Goal: Transaction & Acquisition: Purchase product/service

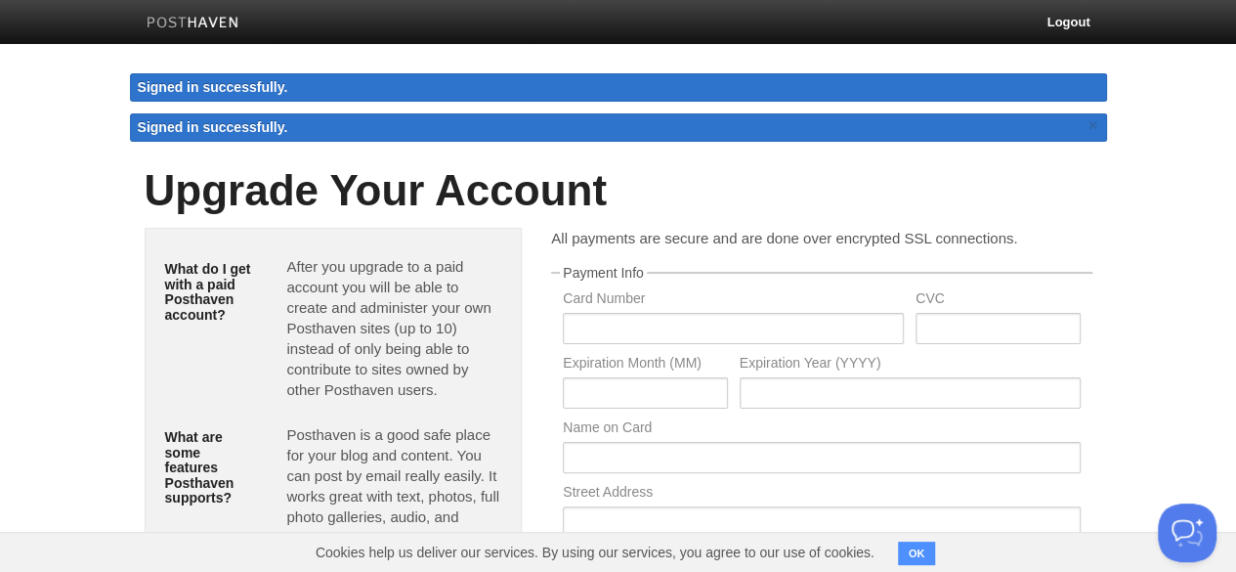
click at [184, 39] on link at bounding box center [193, 25] width 122 height 44
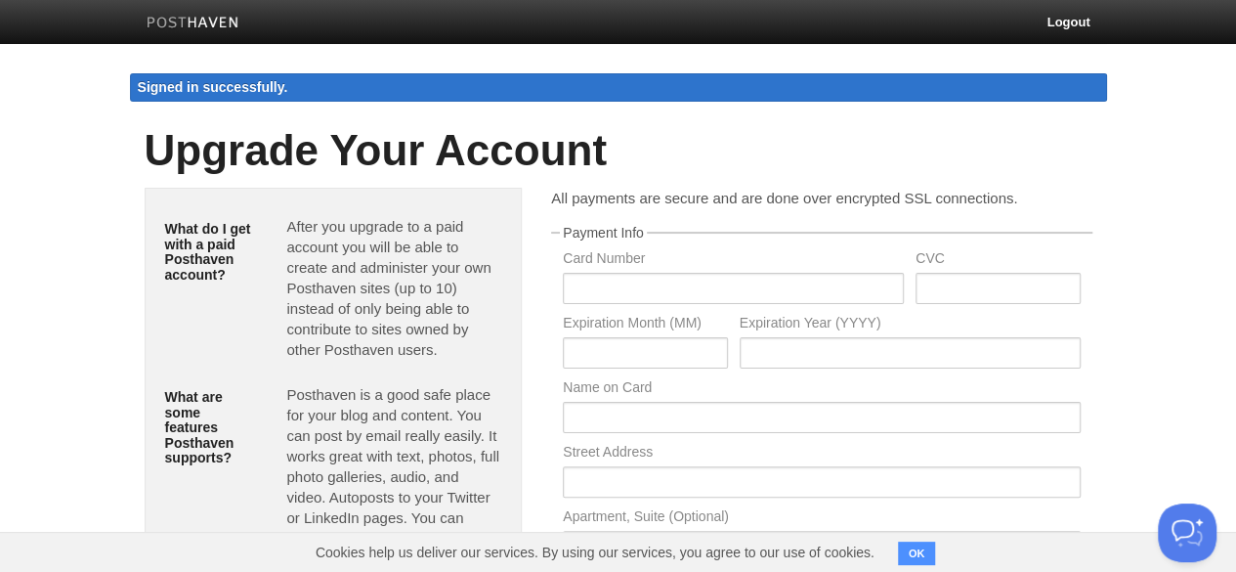
click at [191, 24] on img at bounding box center [193, 24] width 93 height 15
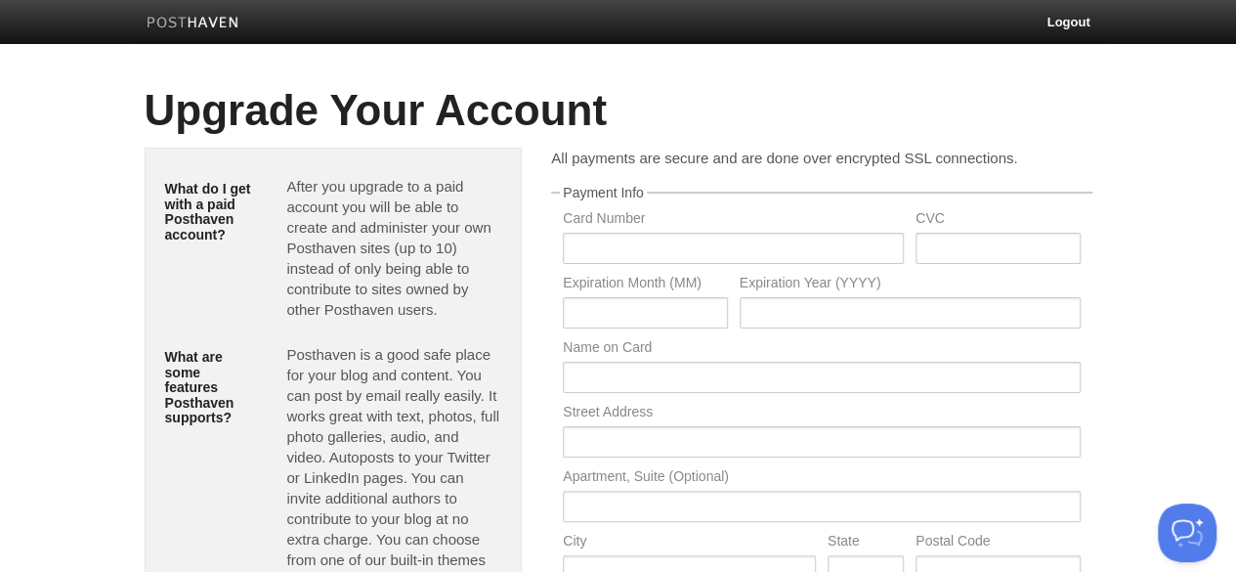
click at [185, 26] on img at bounding box center [193, 24] width 93 height 15
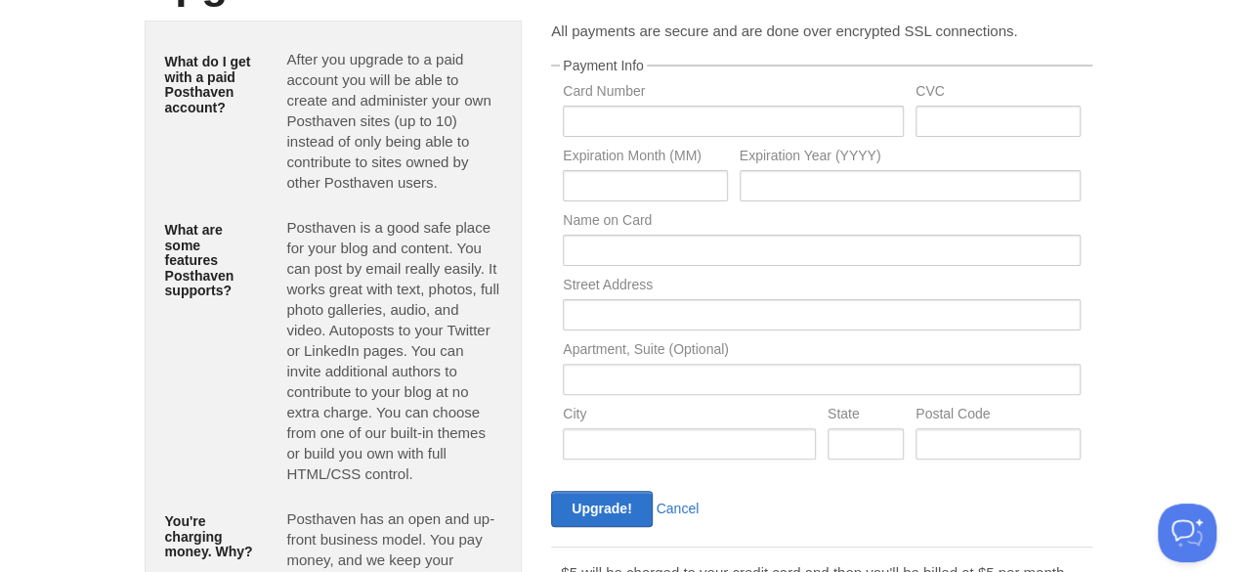
scroll to position [330, 0]
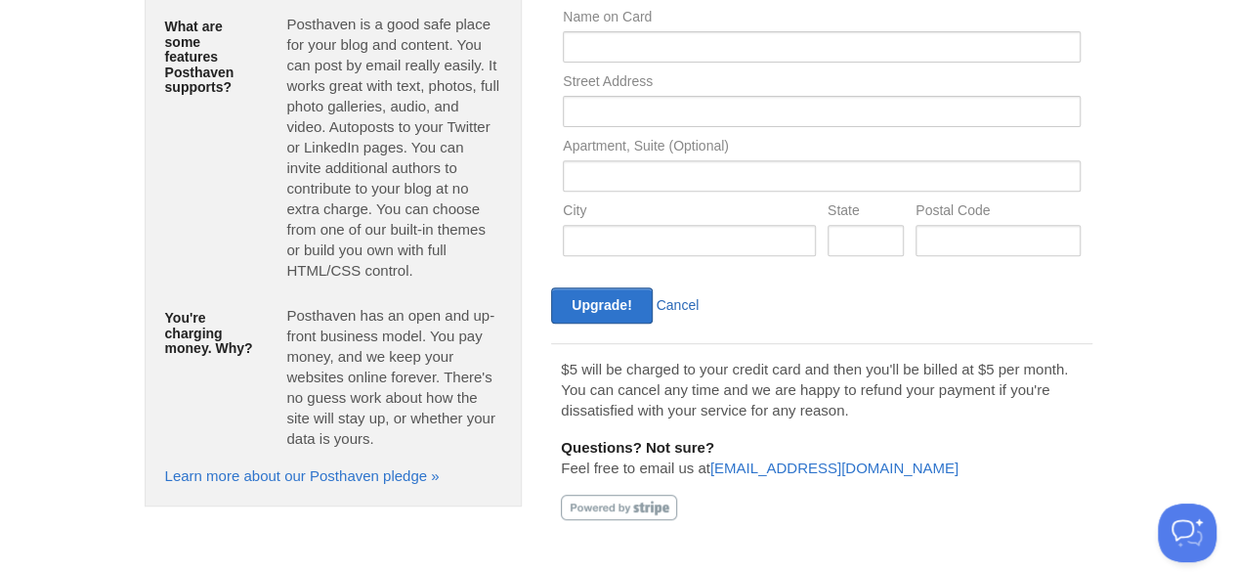
click at [669, 308] on link "Cancel" at bounding box center [678, 305] width 43 height 16
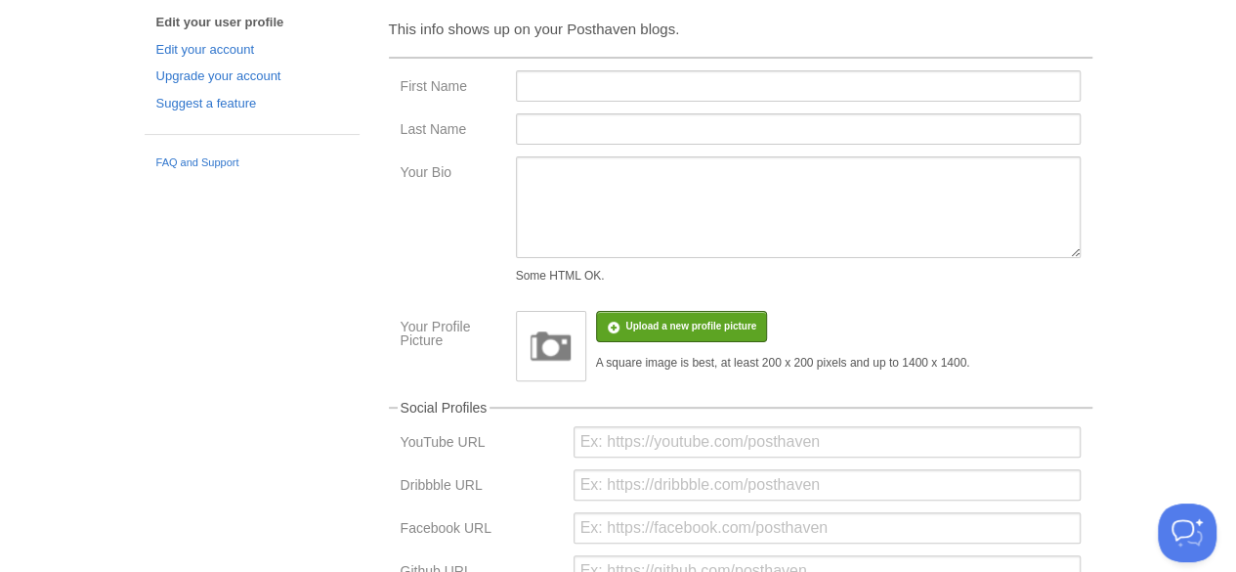
scroll to position [111, 0]
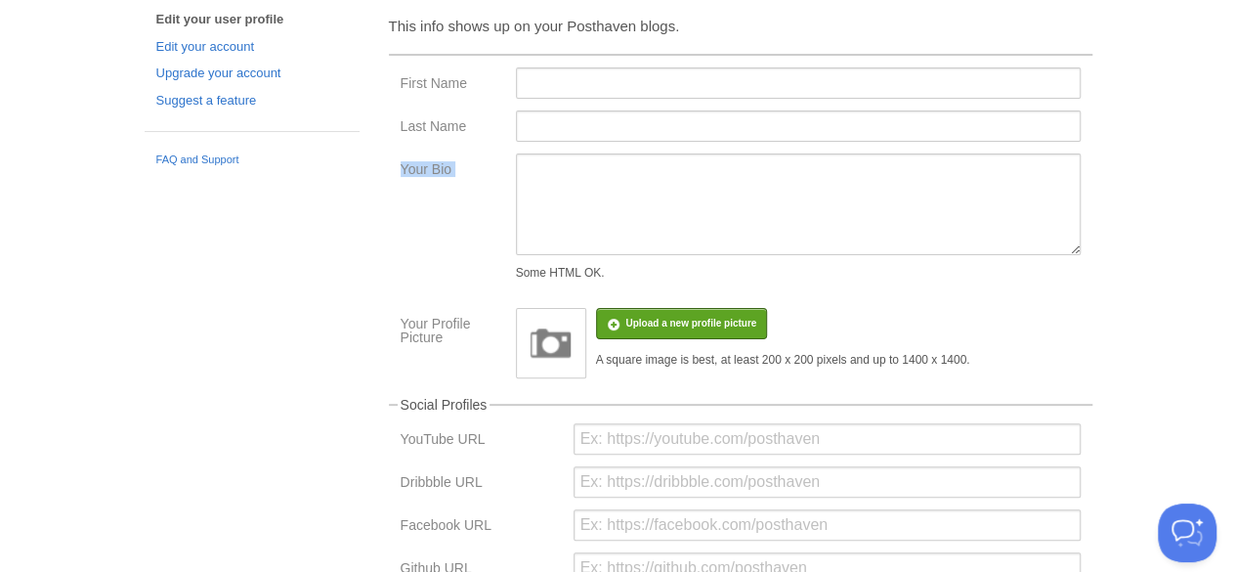
drag, startPoint x: 1188, startPoint y: 228, endPoint x: 1167, endPoint y: 142, distance: 88.7
click at [1167, 142] on body "Logout Create a new site Edit your user profile Edit your account Upgrade your …" at bounding box center [618, 471] width 1236 height 1164
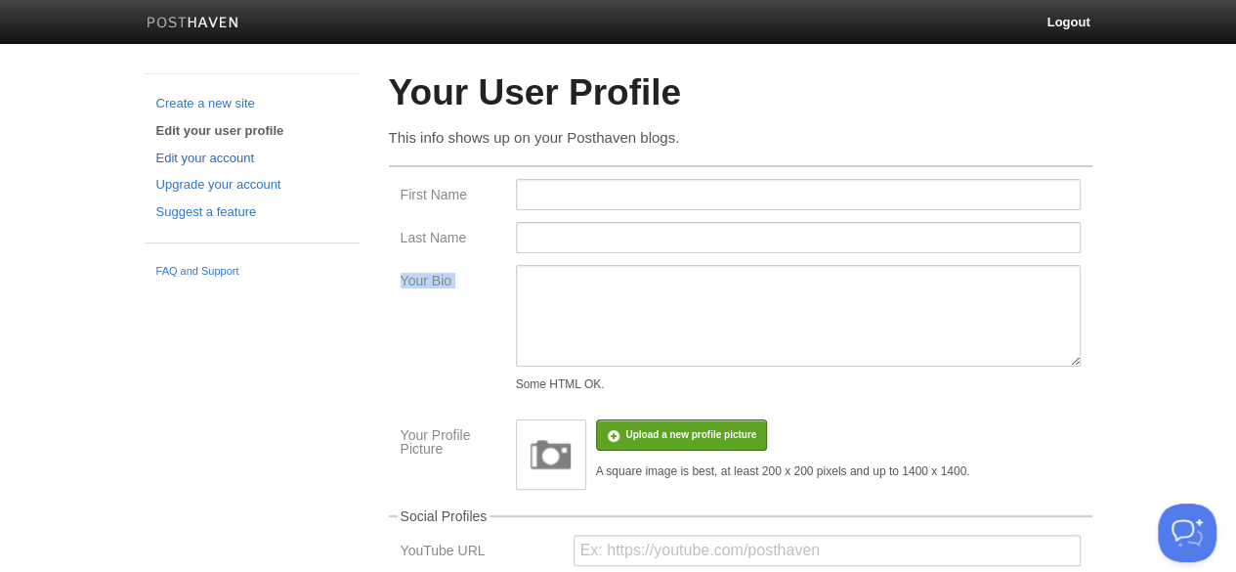
click at [188, 153] on link "Edit your account" at bounding box center [252, 159] width 192 height 21
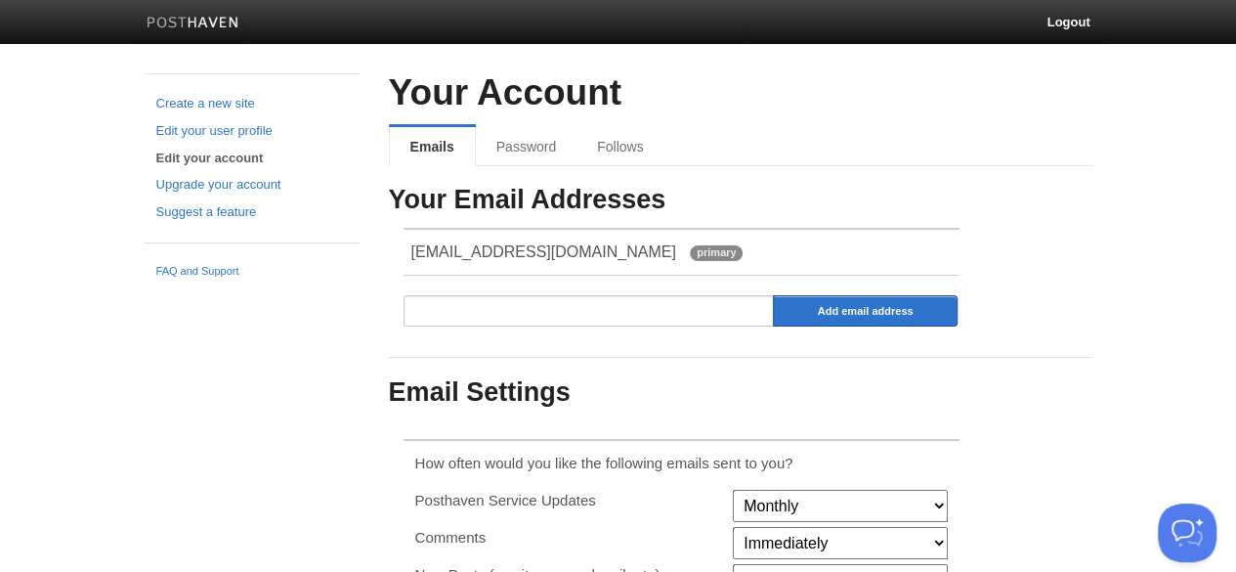
click at [197, 255] on ul "FAQ and Support" at bounding box center [252, 261] width 215 height 38
click at [250, 126] on link "Edit your user profile" at bounding box center [252, 131] width 192 height 21
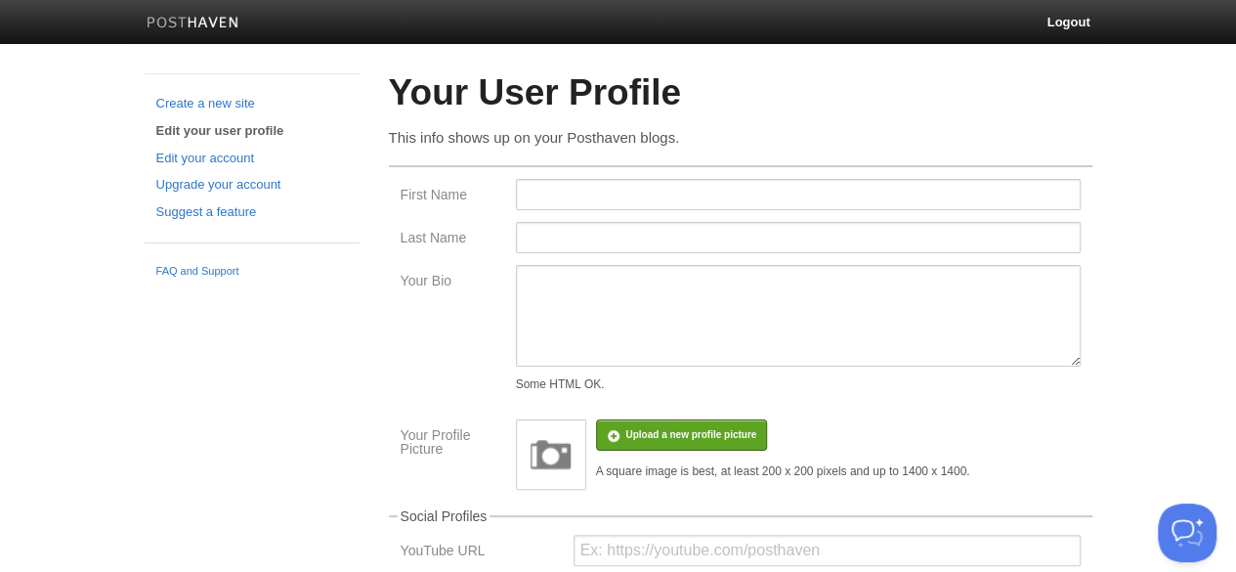
click at [212, 90] on div "Create a new site Edit your user profile Edit your account Upgrade your account…" at bounding box center [252, 180] width 244 height 214
click at [210, 99] on link "Create a new site" at bounding box center [252, 104] width 192 height 21
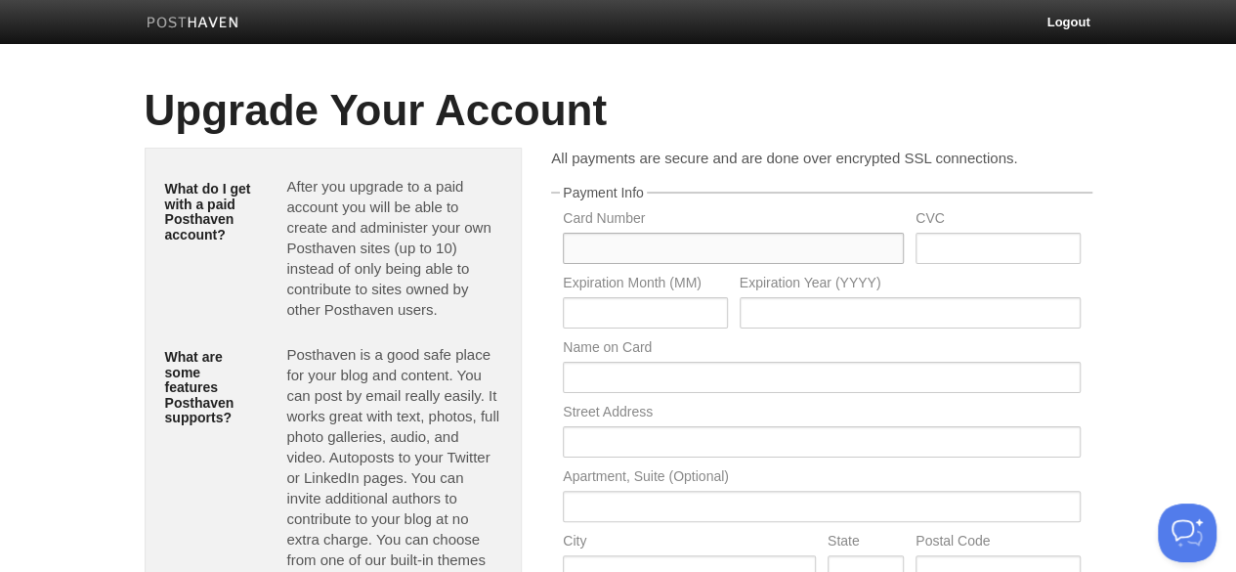
click at [639, 255] on input "text" at bounding box center [733, 248] width 341 height 31
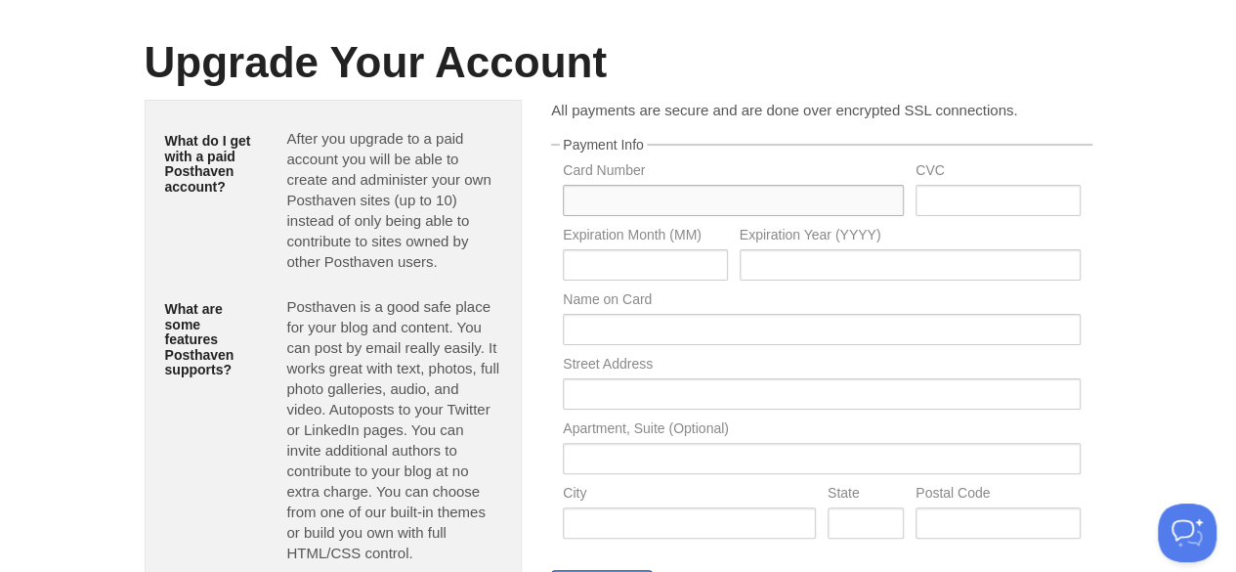
scroll to position [45, 0]
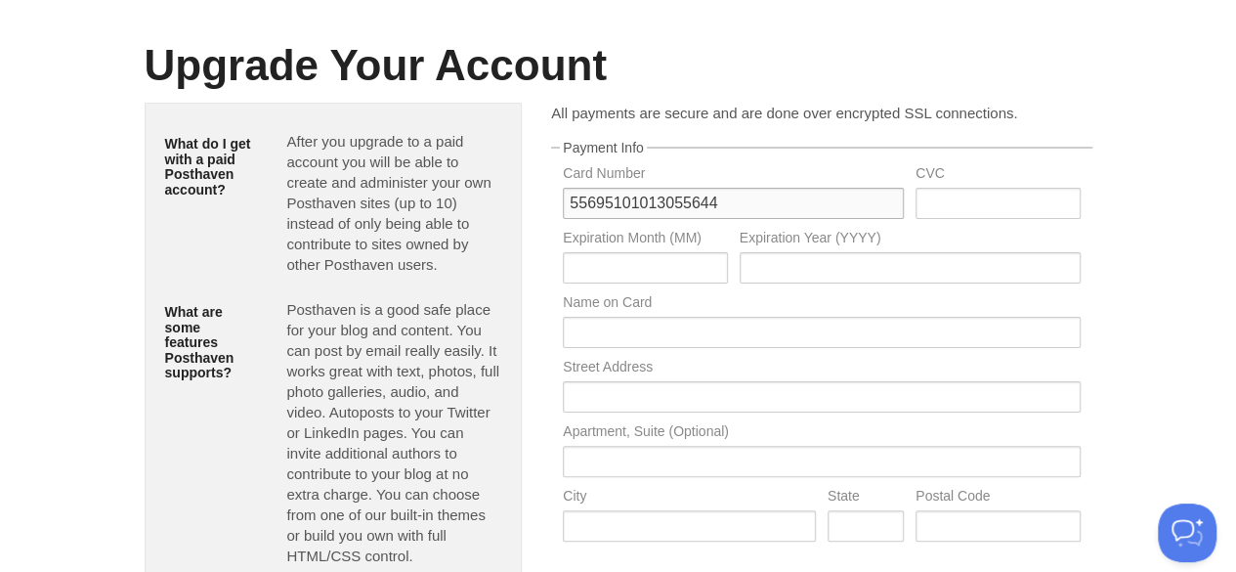
type input "55695101013055644"
click at [988, 206] on input "text" at bounding box center [998, 203] width 164 height 31
type input "915"
click at [612, 261] on input "text" at bounding box center [645, 267] width 164 height 31
type input "6"
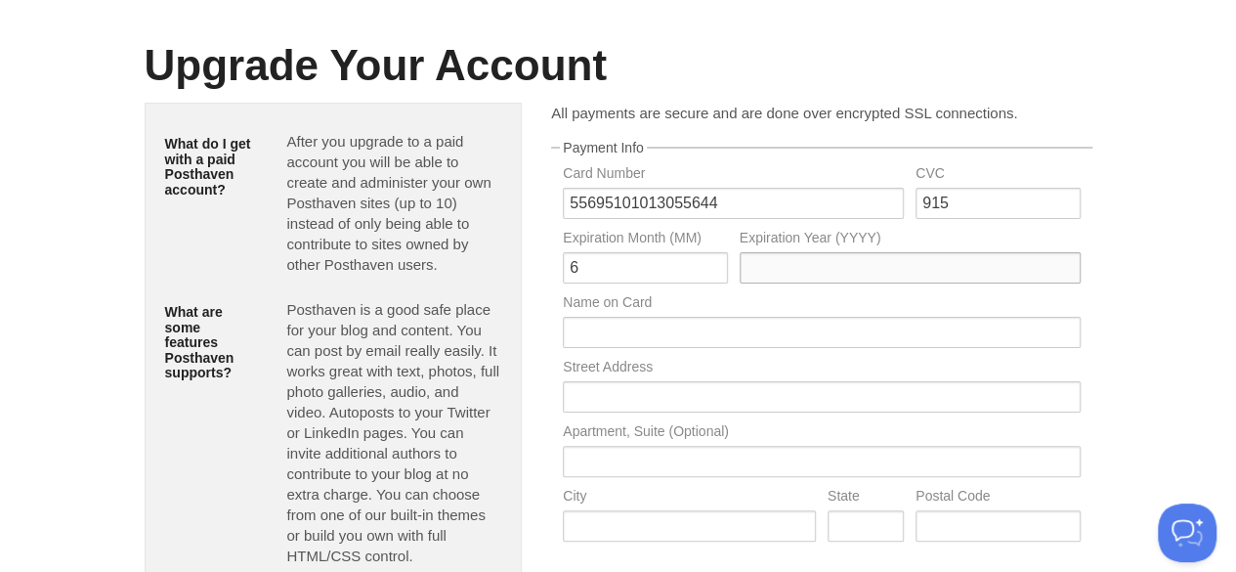
click at [838, 267] on input "text" at bounding box center [910, 267] width 341 height 31
type input "2026"
click at [728, 323] on input "text" at bounding box center [821, 332] width 517 height 31
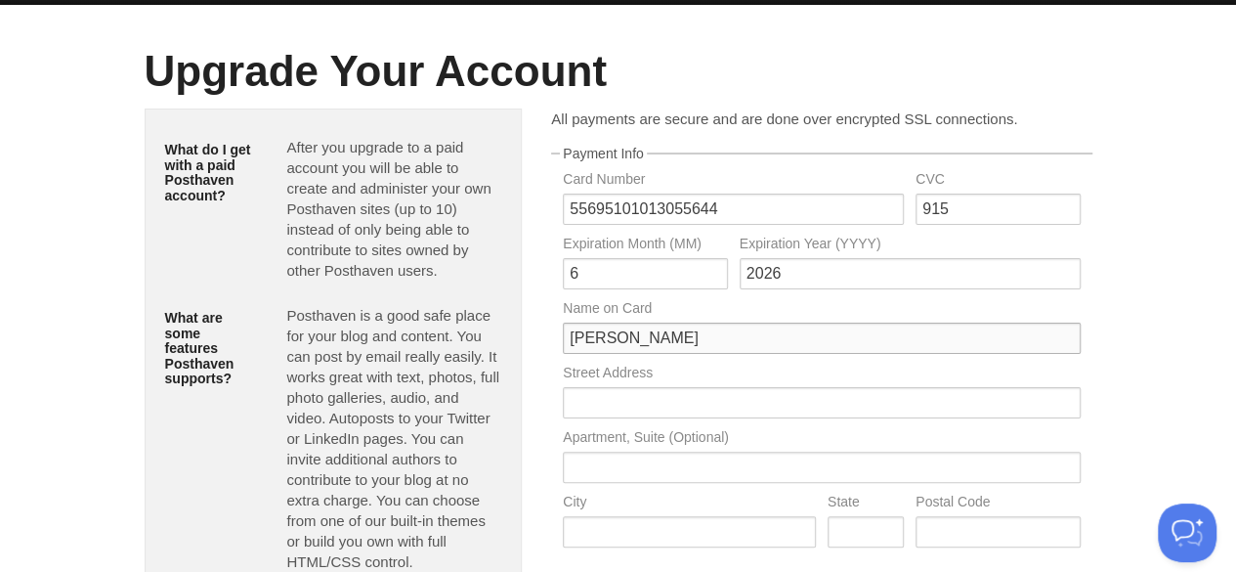
scroll to position [0, 0]
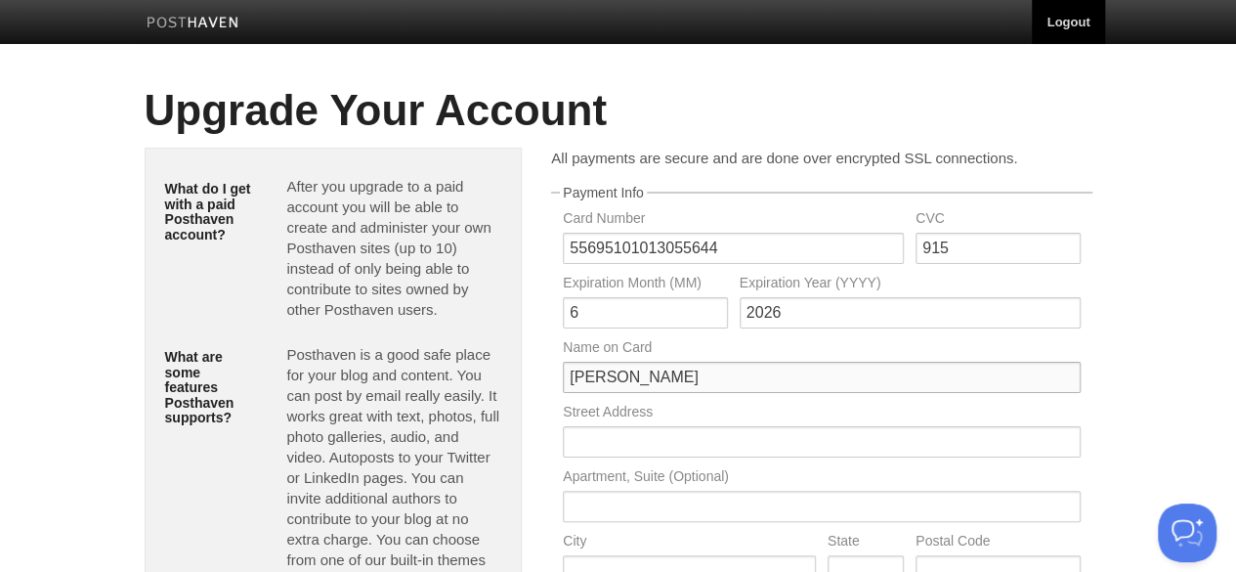
type input "Simon Wadsworth"
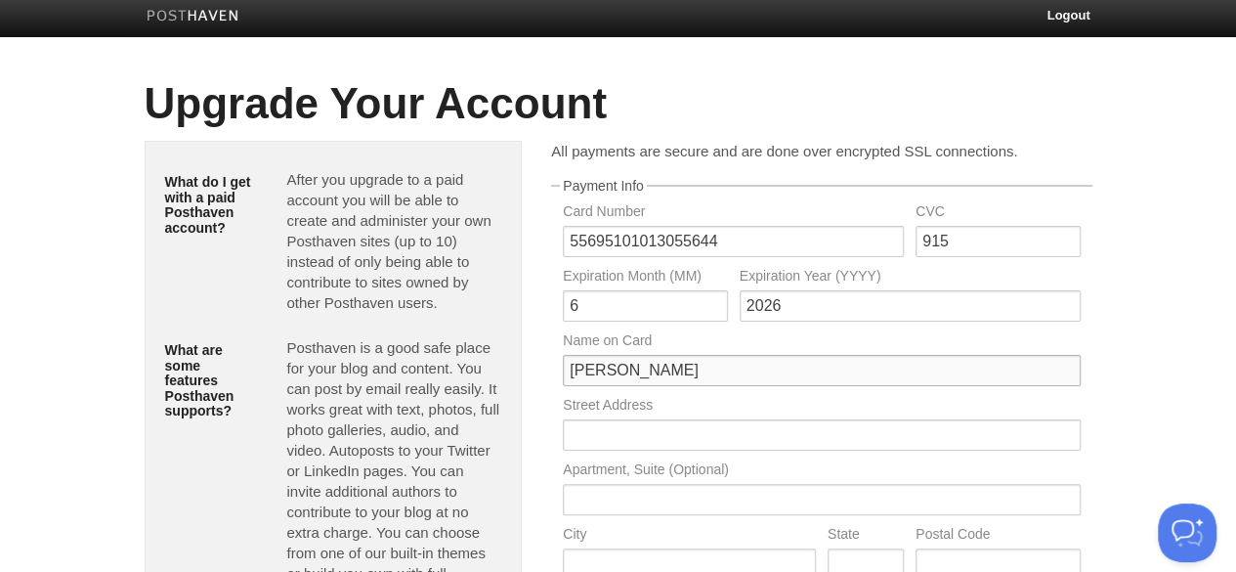
scroll to position [168, 0]
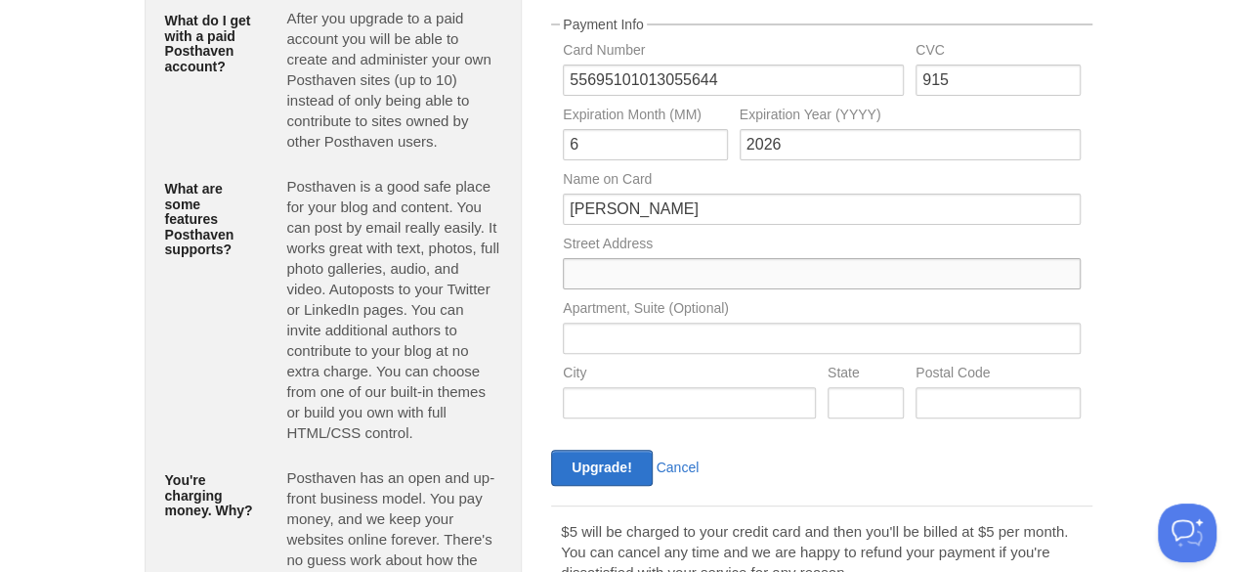
click at [631, 284] on input "text" at bounding box center [821, 273] width 517 height 31
type input "1 Aire Street"
type input "Leeds"
type input "LS1 4AS"
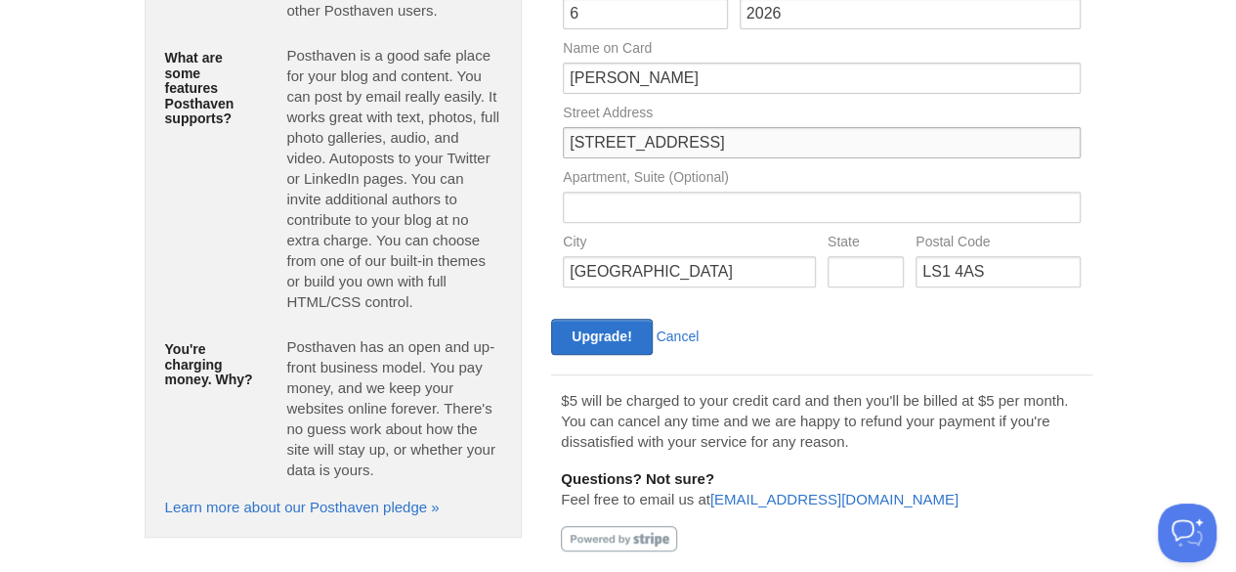
scroll to position [330, 0]
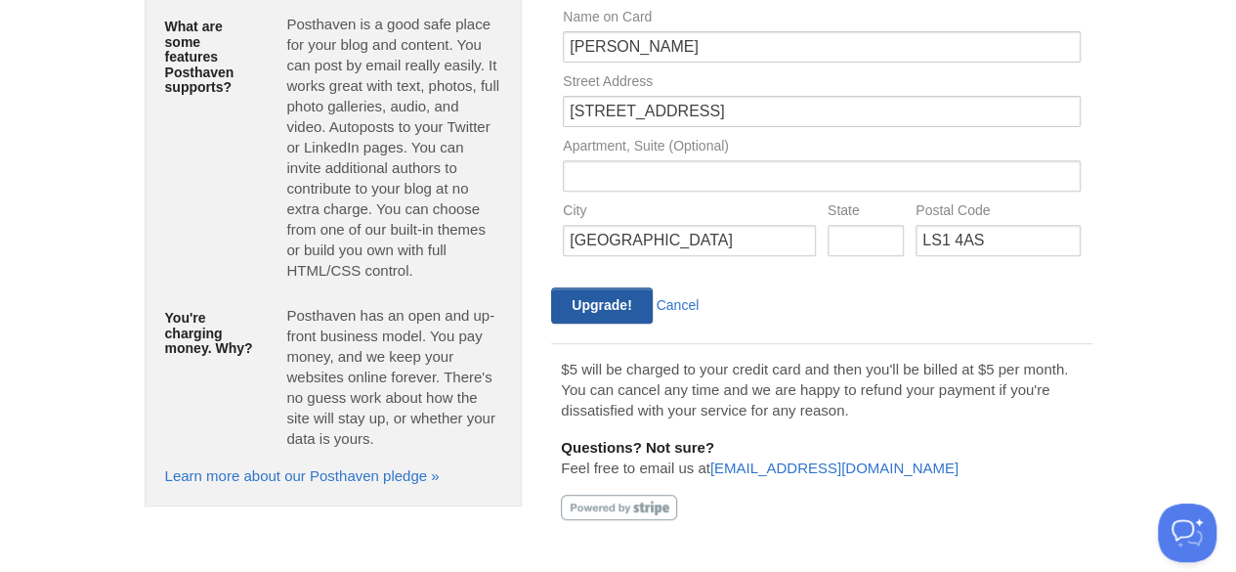
click at [581, 310] on input "Upgrade!" at bounding box center [601, 305] width 101 height 36
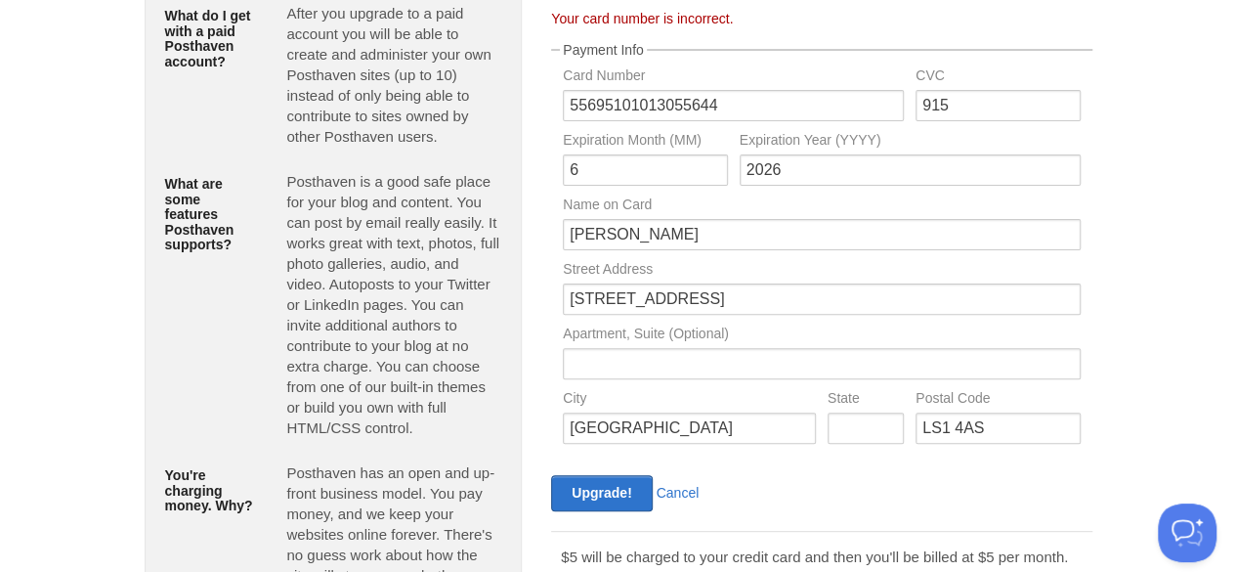
scroll to position [190, 0]
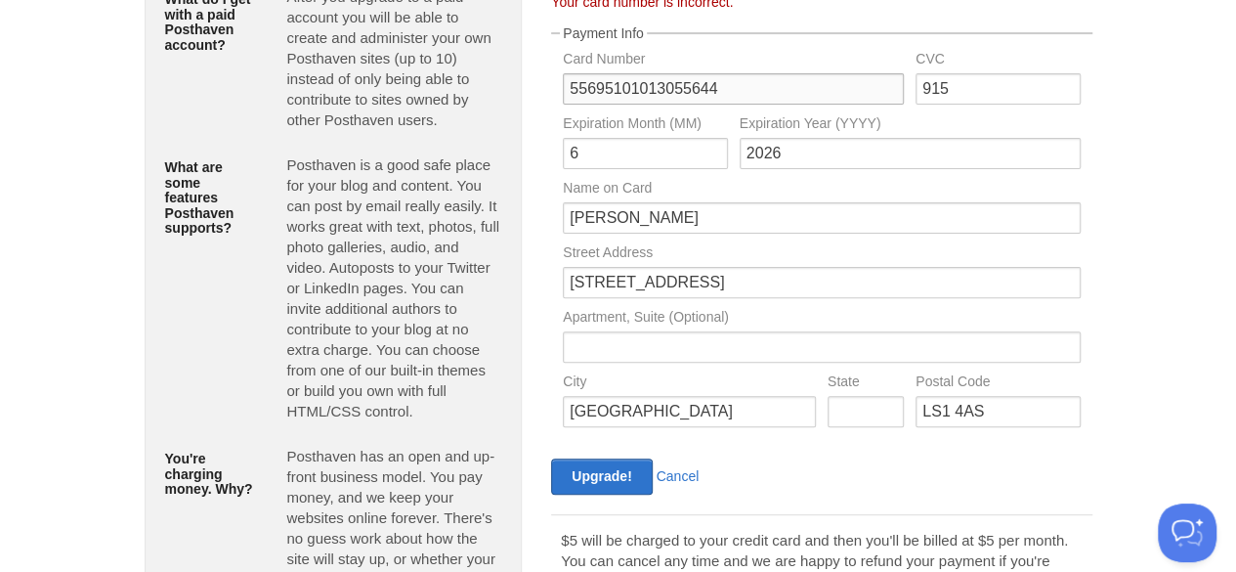
click at [645, 86] on input "55695101013055644" at bounding box center [733, 88] width 341 height 31
type input "5569510113055644"
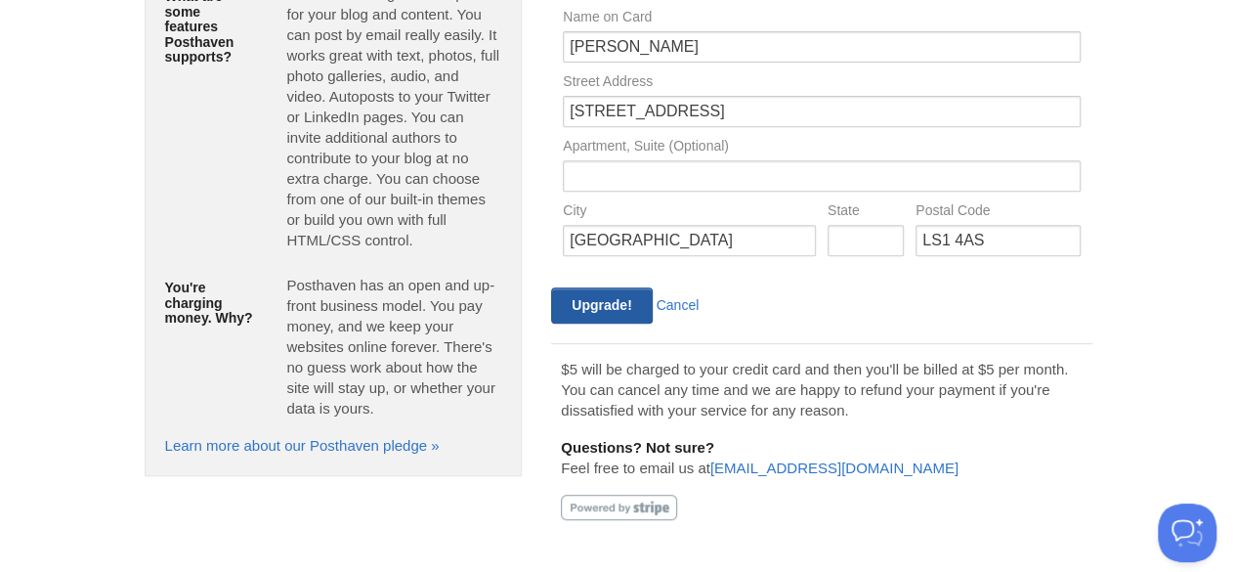
click at [598, 314] on input "Upgrade!" at bounding box center [601, 305] width 101 height 36
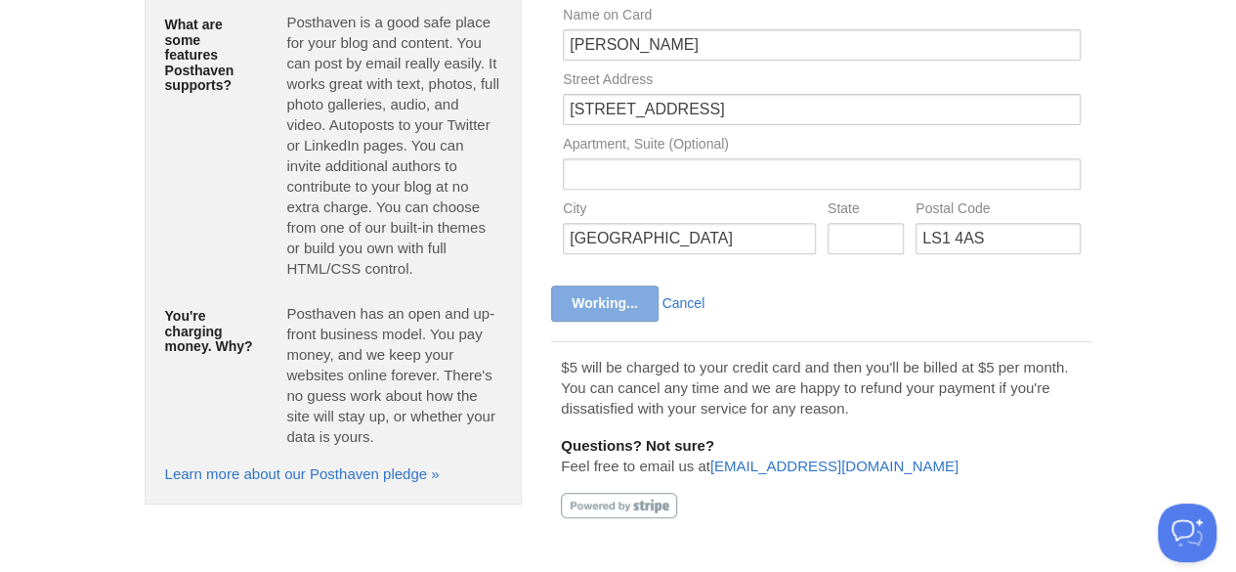
scroll to position [330, 0]
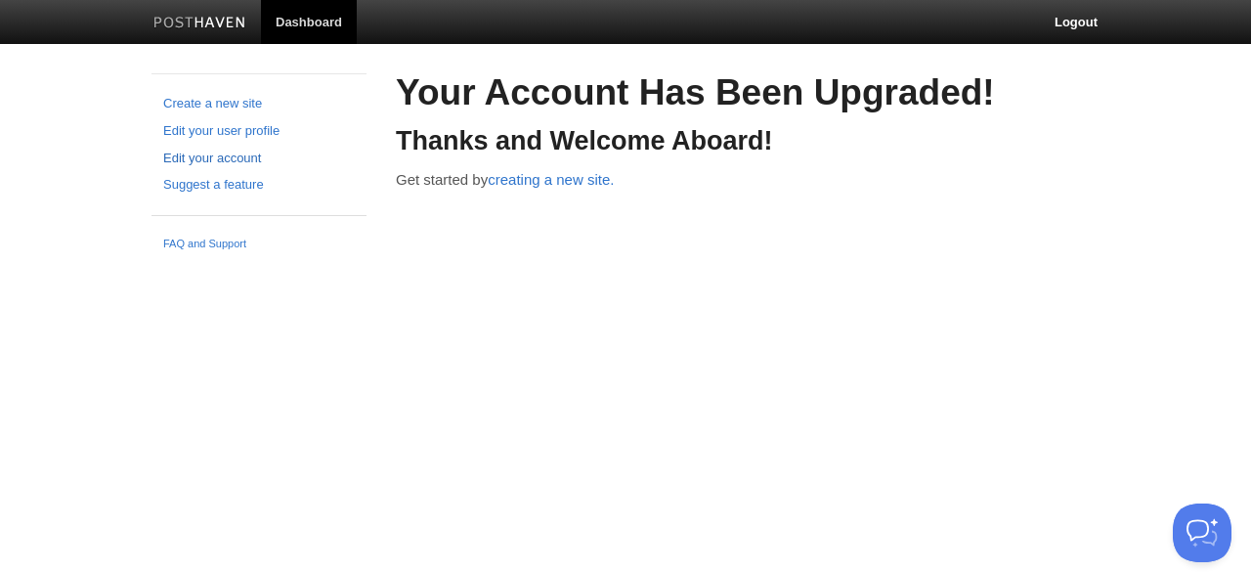
click at [184, 157] on link "Edit your account" at bounding box center [259, 159] width 192 height 21
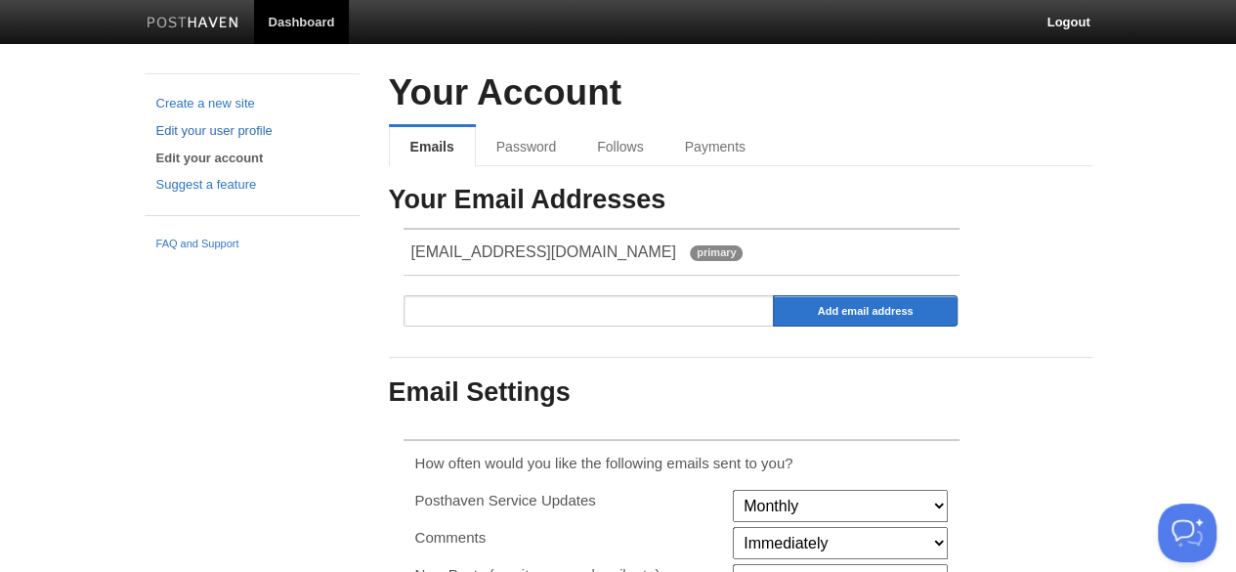
click at [203, 128] on link "Edit your user profile" at bounding box center [252, 131] width 192 height 21
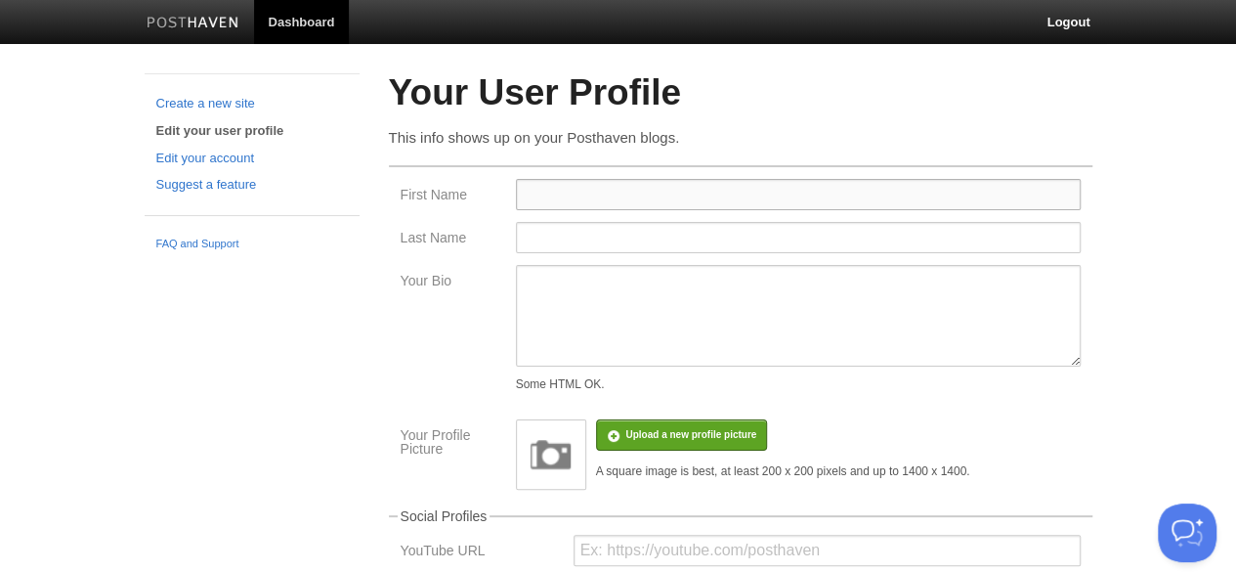
click at [543, 186] on input "First Name" at bounding box center [798, 194] width 565 height 31
drag, startPoint x: 635, startPoint y: 200, endPoint x: 454, endPoint y: 202, distance: 180.8
click at [454, 202] on div "First Name John Lambiris" at bounding box center [741, 200] width 692 height 43
click at [616, 202] on input "John Lambiris" at bounding box center [798, 194] width 565 height 31
drag, startPoint x: 646, startPoint y: 195, endPoint x: 568, endPoint y: 194, distance: 78.2
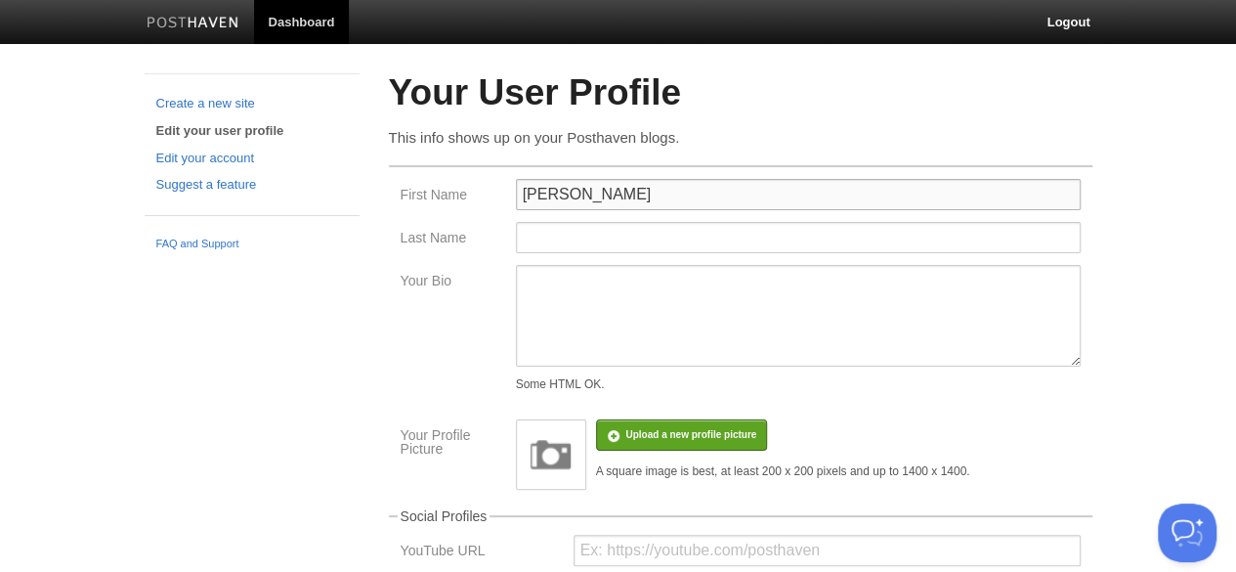
click at [568, 194] on input "John Lambiris" at bounding box center [798, 194] width 565 height 31
type input "John"
click at [546, 233] on input "Last Name" at bounding box center [798, 237] width 565 height 31
type input "Lambiris"
click at [547, 286] on textarea "Your Bio" at bounding box center [798, 316] width 565 height 102
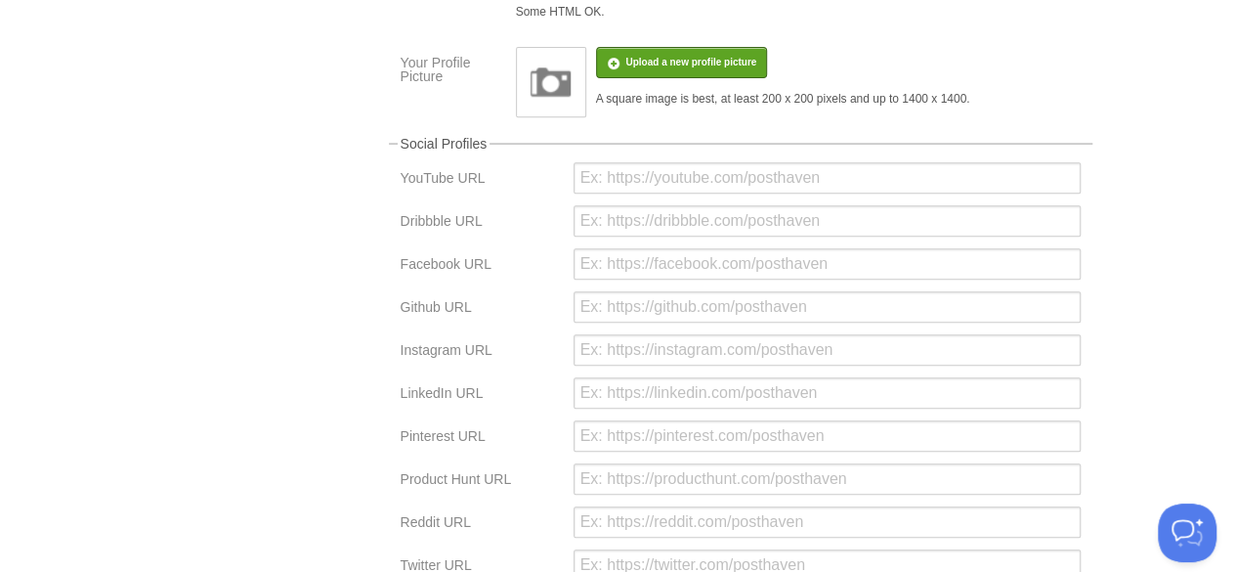
scroll to position [387, 0]
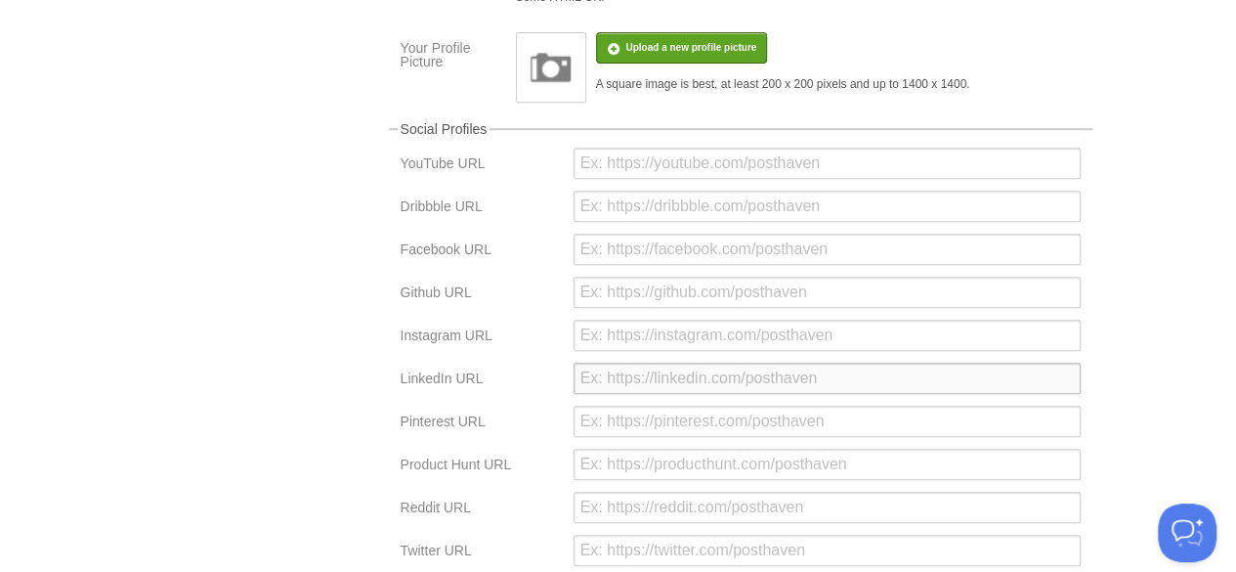
click at [607, 393] on input "url" at bounding box center [827, 378] width 507 height 31
paste input "https://www.linkedin.com/in/john-lambiris-375725373/"
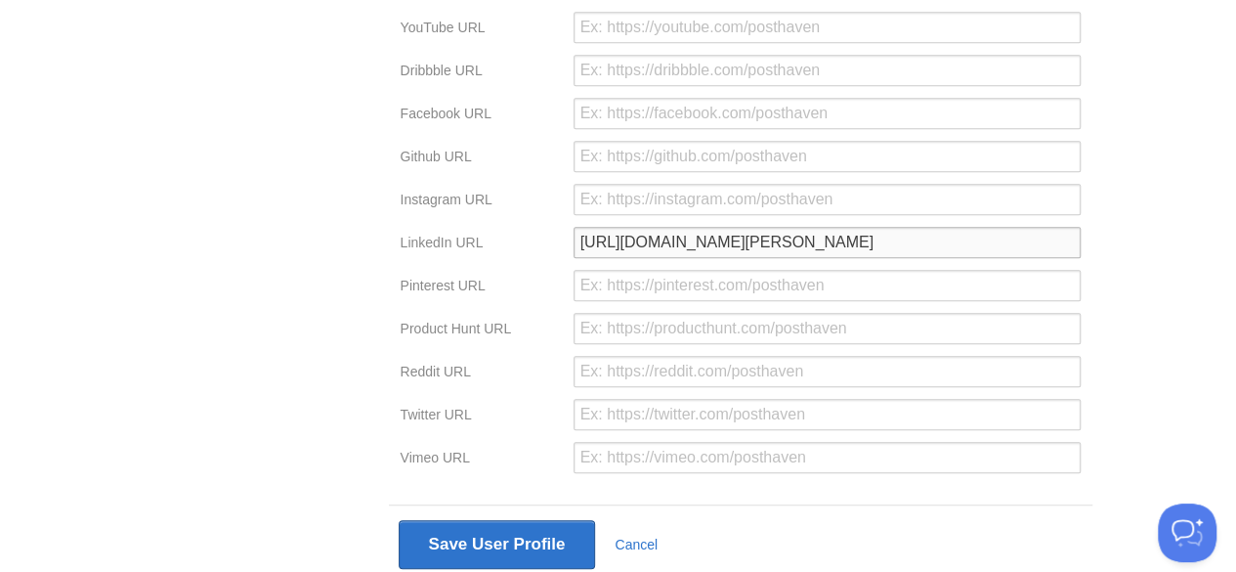
scroll to position [593, 0]
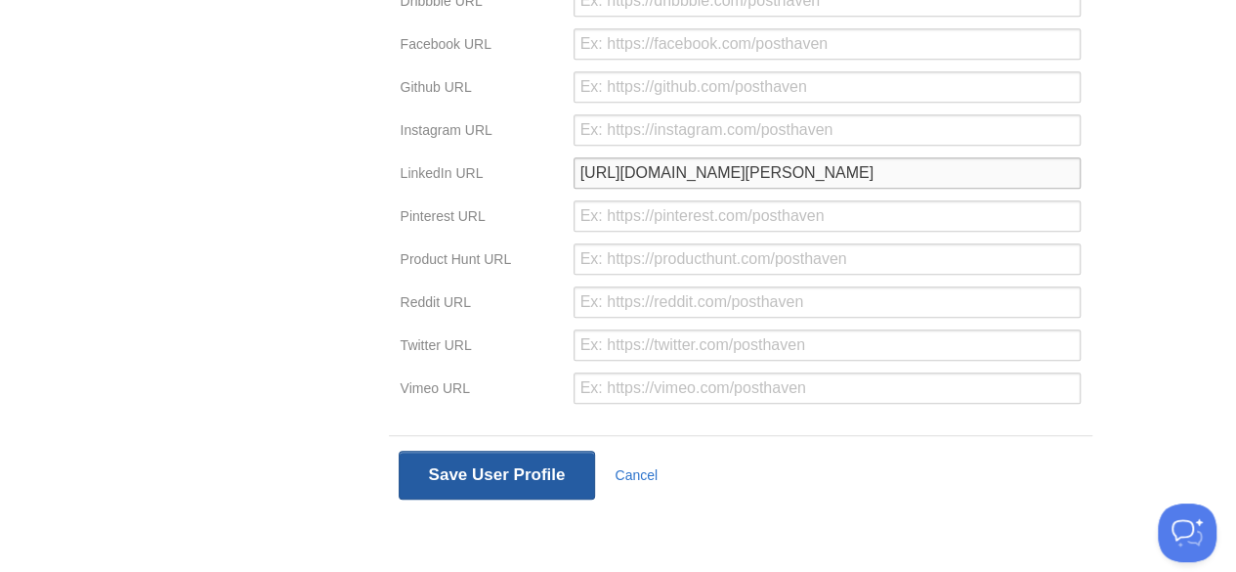
type input "https://www.linkedin.com/in/john-lambiris-375725373/"
click at [491, 477] on button "Save User Profile" at bounding box center [497, 475] width 197 height 49
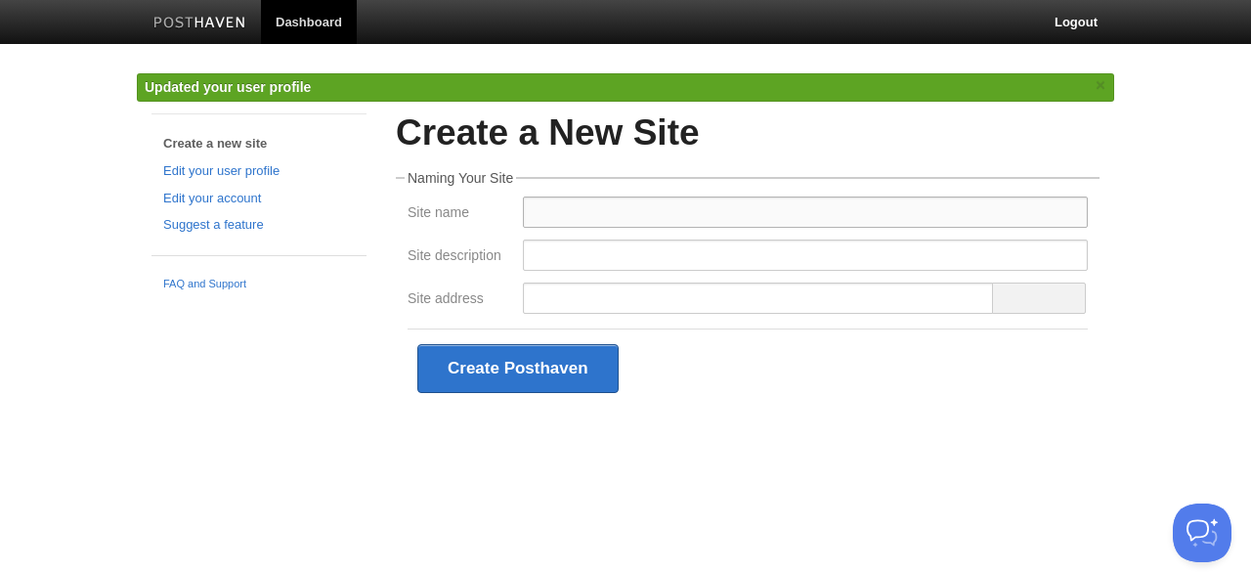
click at [616, 215] on input "Site name" at bounding box center [805, 211] width 565 height 31
type input "John Lambiris"
click at [577, 249] on input "Site description" at bounding box center [805, 254] width 565 height 31
click at [518, 295] on div at bounding box center [805, 302] width 577 height 41
click at [554, 293] on input "Site address" at bounding box center [758, 297] width 471 height 31
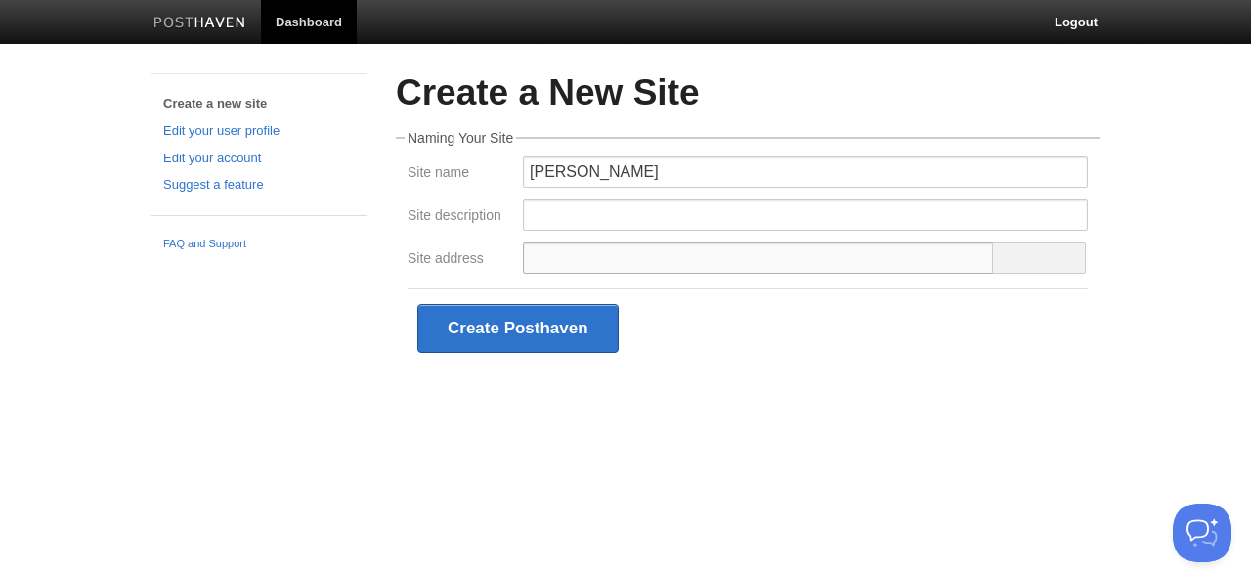
type input "h"
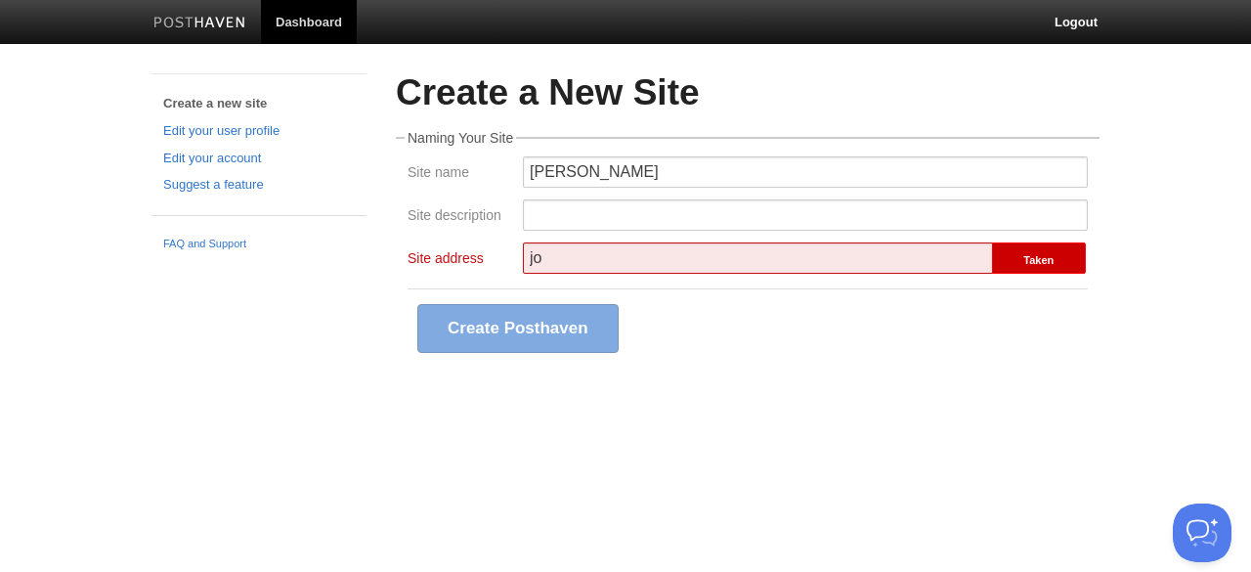
type input "j"
click at [734, 361] on div "Create Posthaven" at bounding box center [748, 327] width 680 height 79
click at [599, 426] on html "Dashboard Logout Updated your user profile × Create a new site Edit your user p…" at bounding box center [625, 213] width 1251 height 426
click at [549, 214] on input "Site description" at bounding box center [805, 214] width 565 height 31
click at [442, 414] on div "Create a New Site Naming Your Site Site name John Lambiris Site description Sit…" at bounding box center [747, 249] width 733 height 353
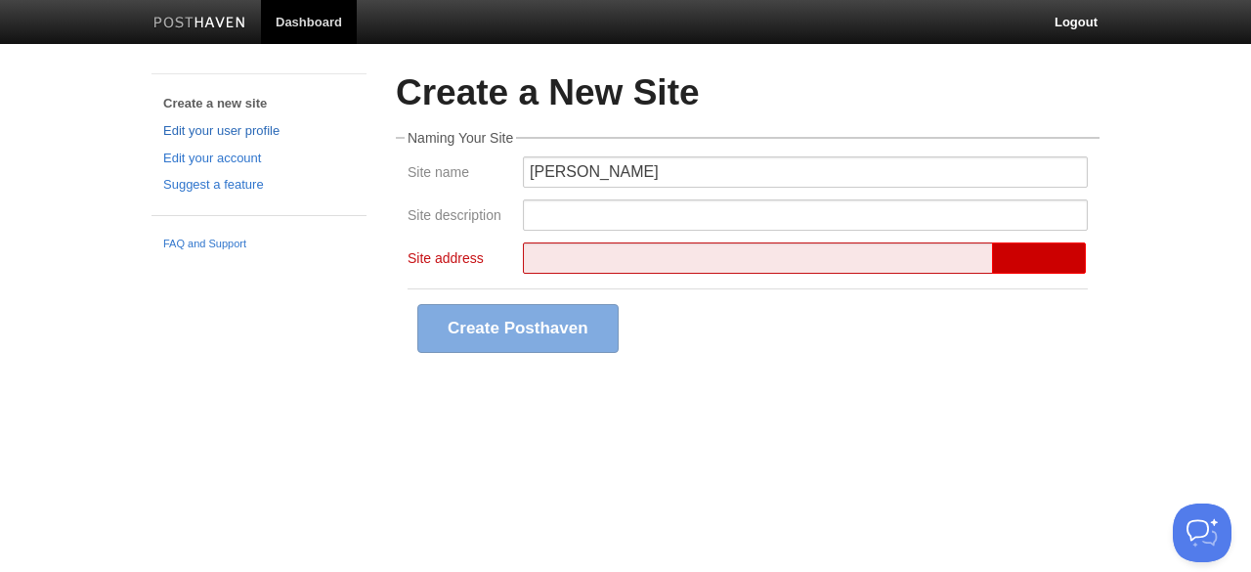
click at [240, 126] on link "Edit your user profile" at bounding box center [259, 131] width 192 height 21
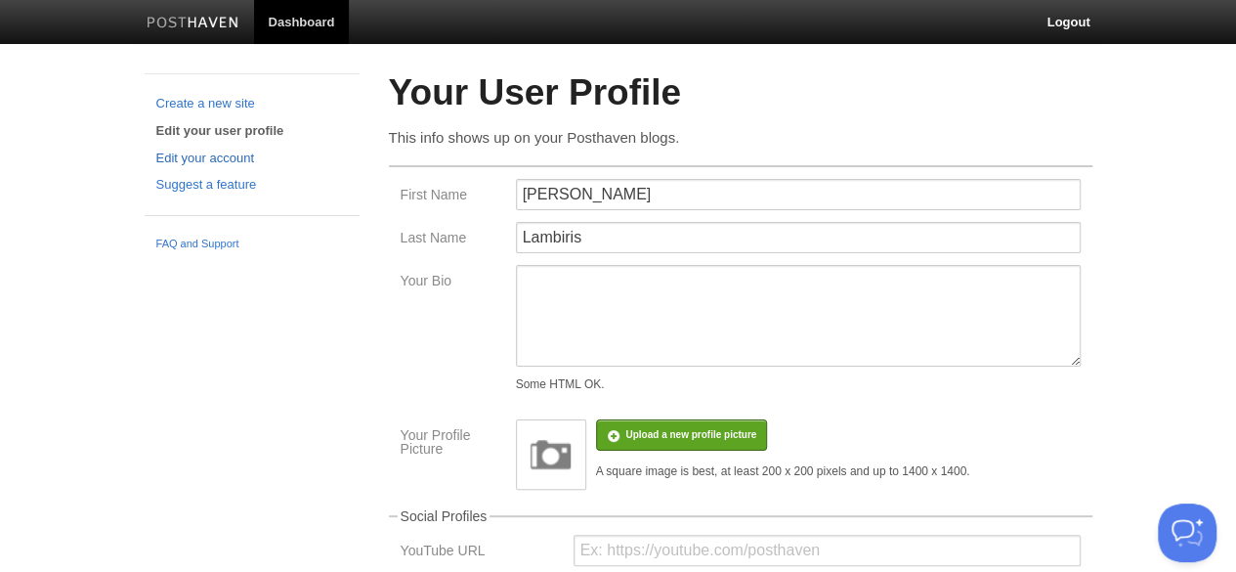
click at [219, 159] on link "Edit your account" at bounding box center [252, 159] width 192 height 21
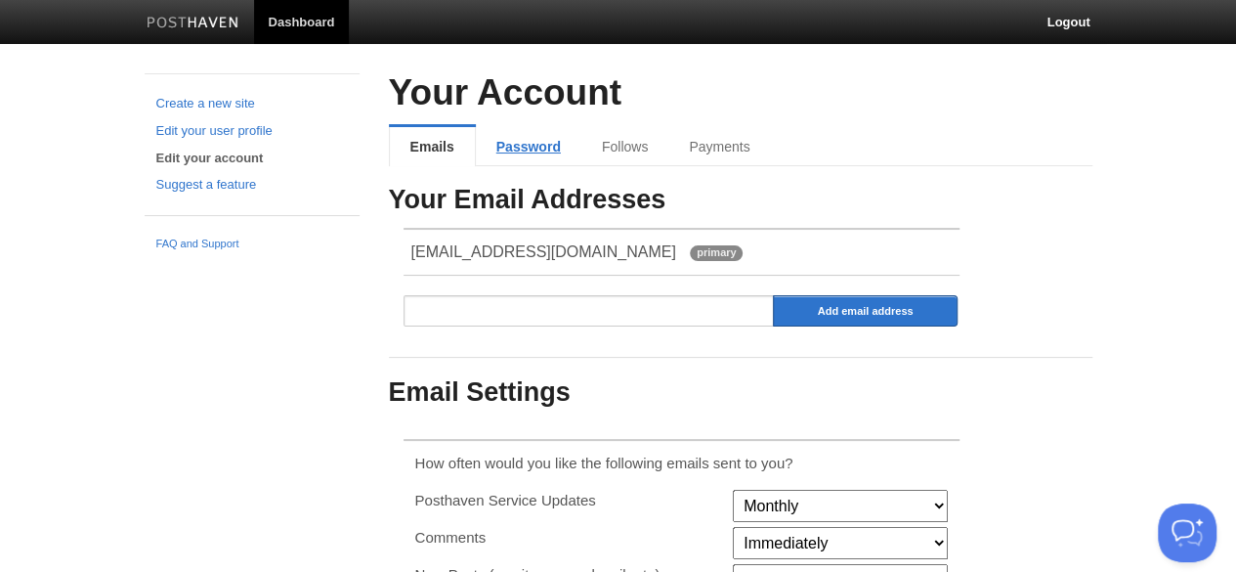
click at [514, 139] on link "Password" at bounding box center [529, 146] width 106 height 39
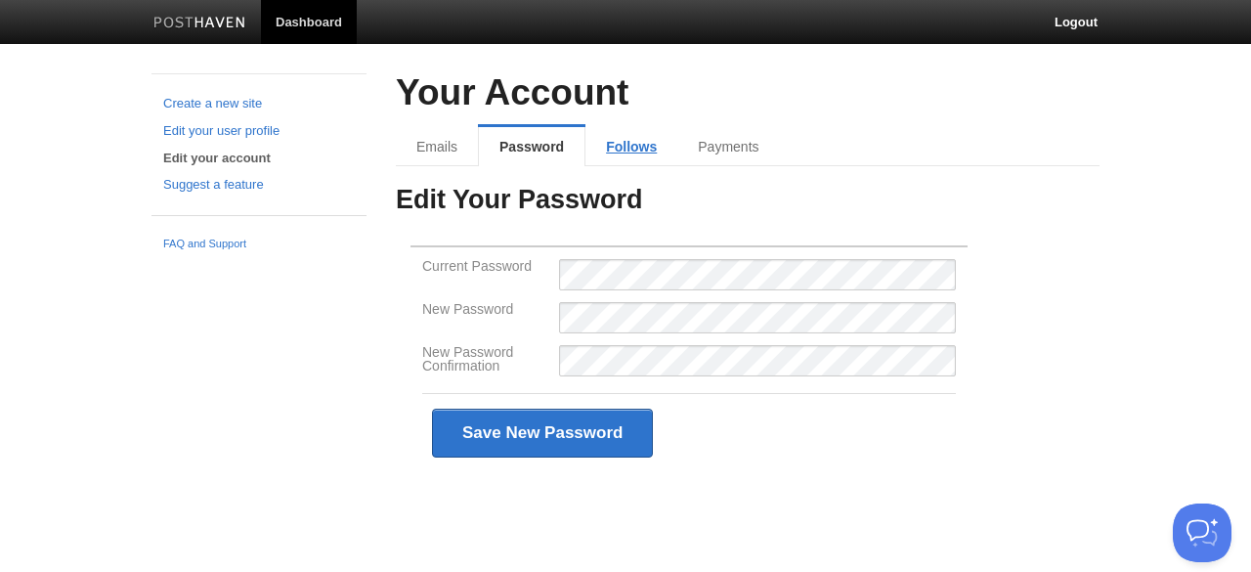
click at [603, 131] on link "Follows" at bounding box center [631, 146] width 92 height 39
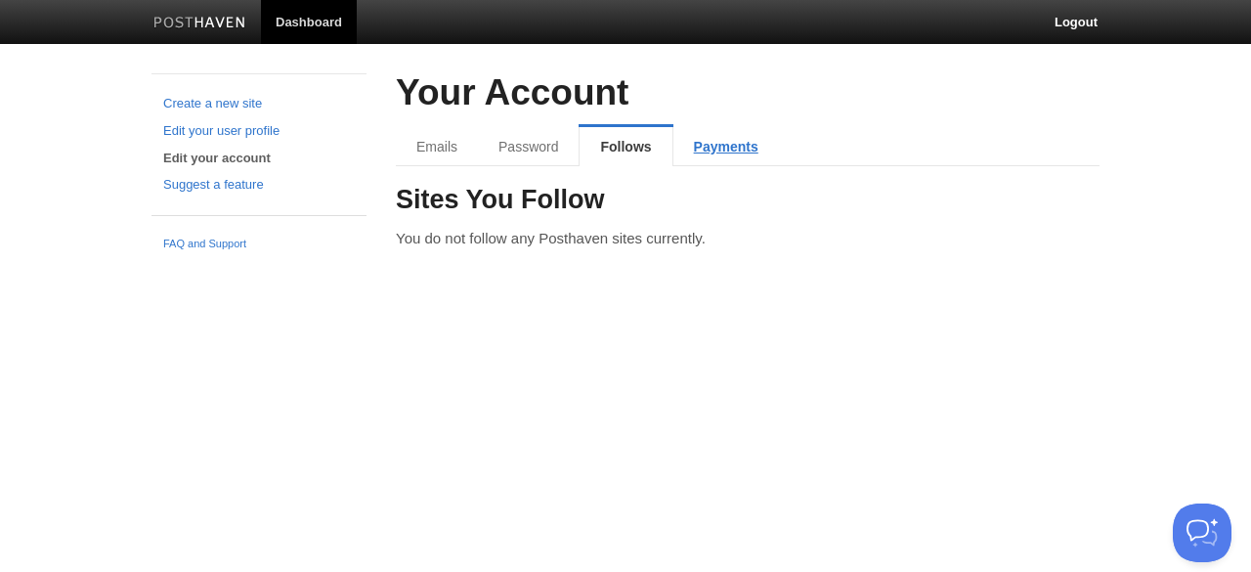
click at [727, 143] on link "Payments" at bounding box center [726, 146] width 106 height 39
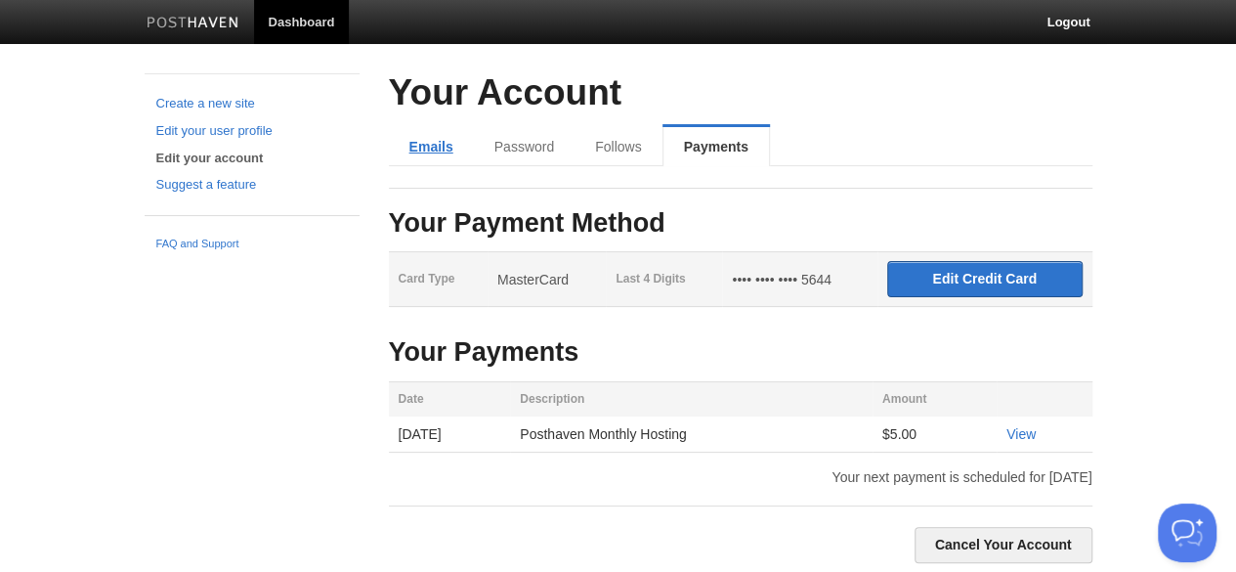
click at [414, 138] on link "Emails" at bounding box center [431, 146] width 85 height 39
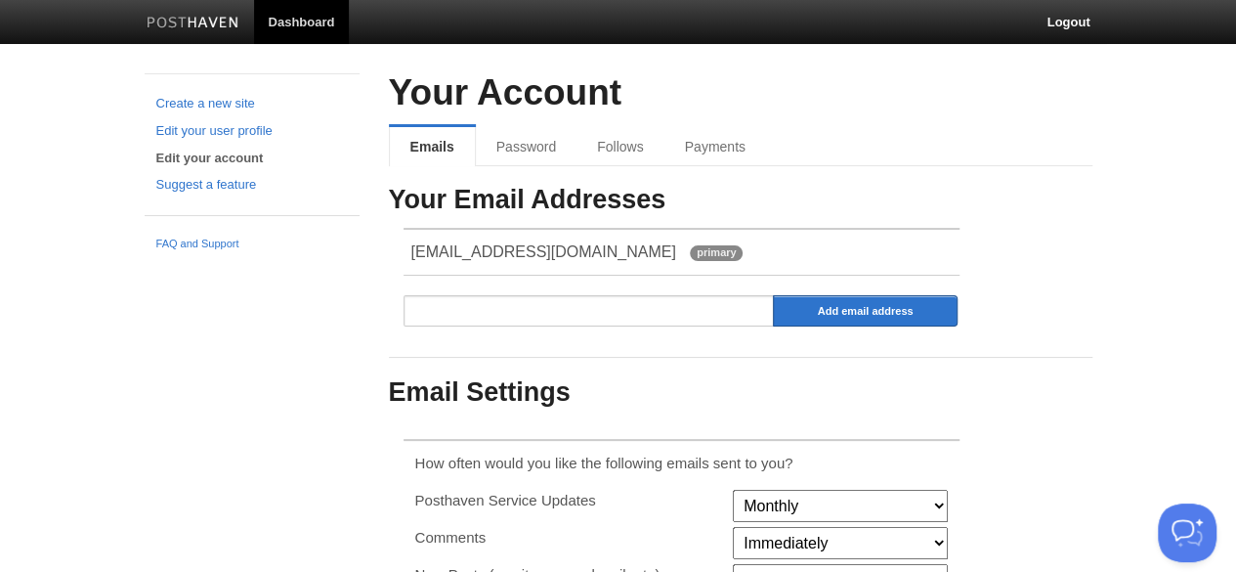
click at [303, 30] on link "Dashboard" at bounding box center [302, 22] width 96 height 44
